Goal: Learn about a topic

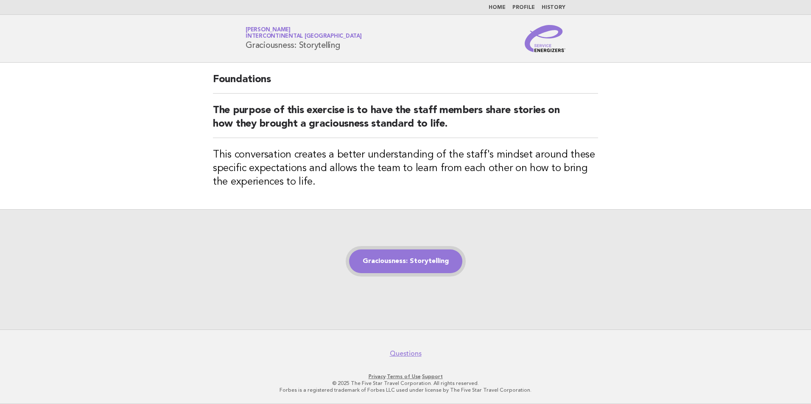
click at [385, 266] on link "Graciousness: Storytelling" at bounding box center [405, 262] width 113 height 24
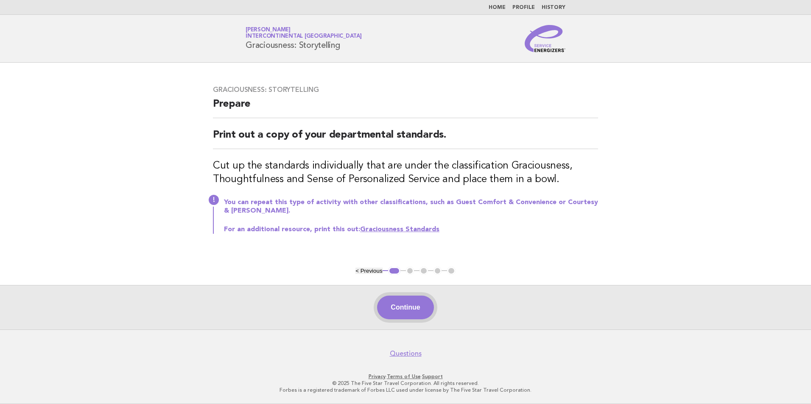
click at [406, 312] on button "Continue" at bounding box center [405, 308] width 56 height 24
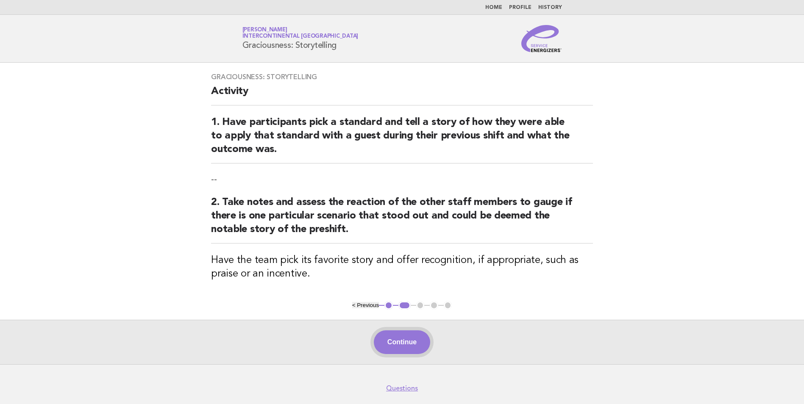
click at [393, 347] on button "Continue" at bounding box center [402, 343] width 56 height 24
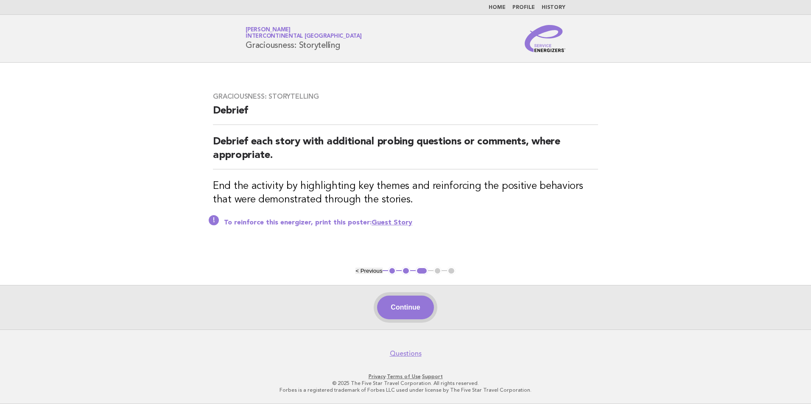
click at [399, 307] on button "Continue" at bounding box center [405, 308] width 56 height 24
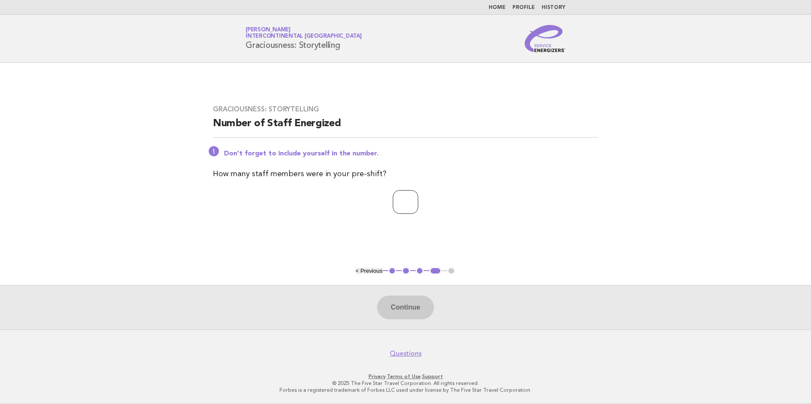
click at [409, 210] on input "number" at bounding box center [405, 202] width 25 height 24
type input "**"
click at [415, 314] on button "Continue" at bounding box center [405, 308] width 56 height 24
